Goal: Information Seeking & Learning: Learn about a topic

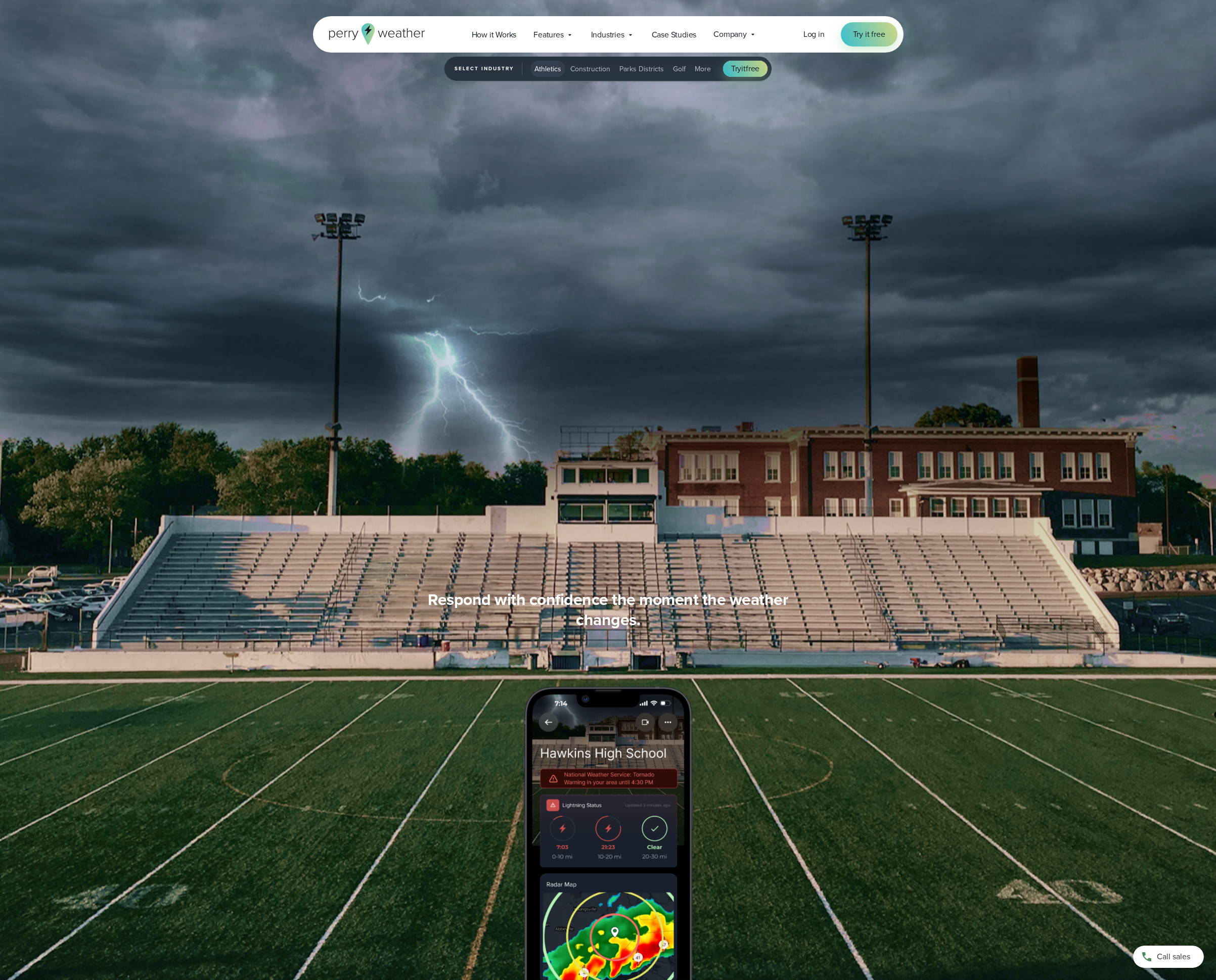
scroll to position [1473, 0]
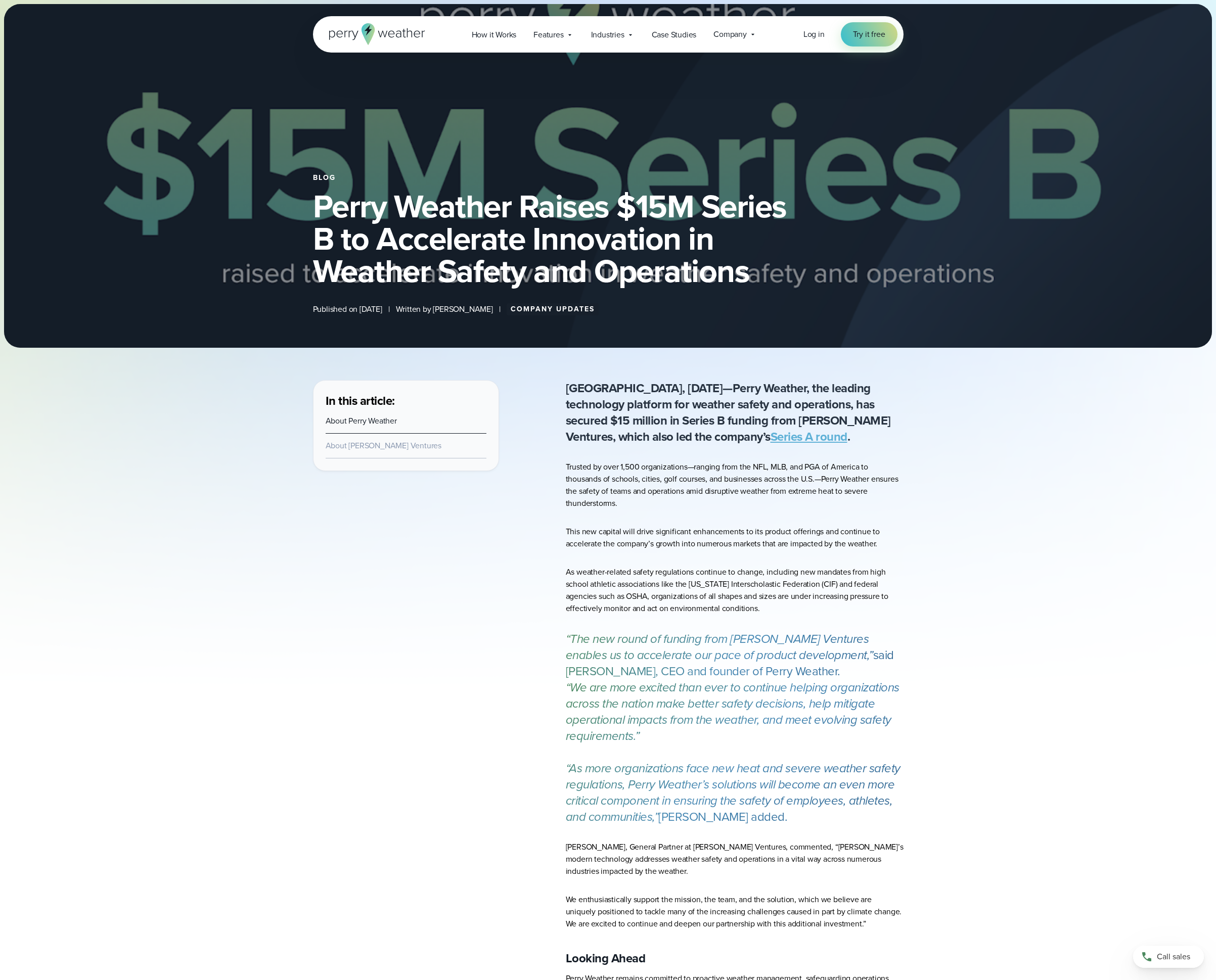
click at [370, 446] on link "About Arthur Ventures" at bounding box center [383, 445] width 115 height 12
